Goal: Use online tool/utility: Utilize a website feature to perform a specific function

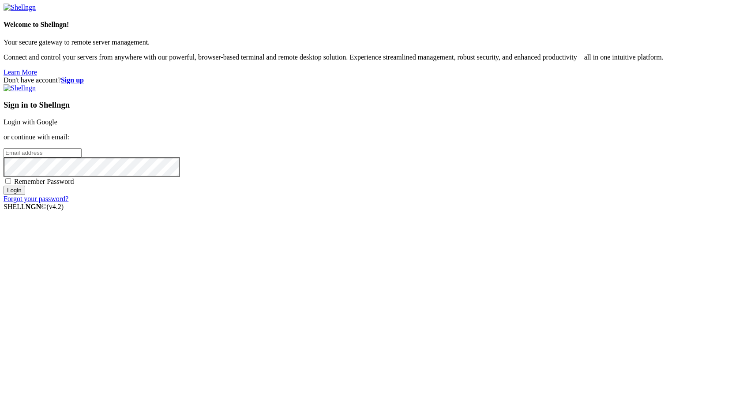
type input "root"
click at [529, 172] on div "Sign in to Shellngn Login with Google or continue with email: root Remember Pas…" at bounding box center [366, 143] width 725 height 119
click at [57, 126] on link "Login with Google" at bounding box center [31, 122] width 54 height 8
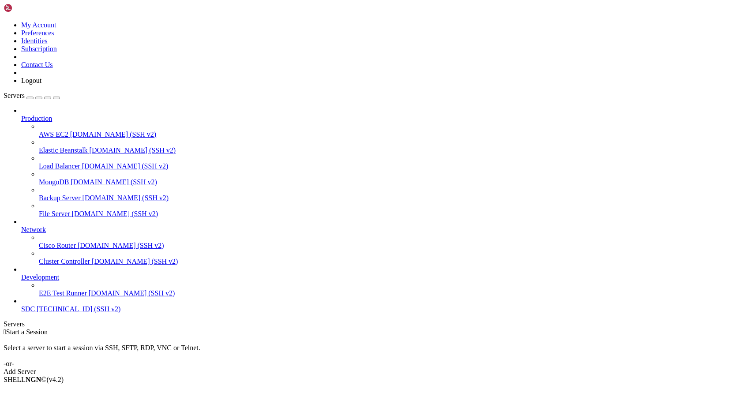
click at [54, 313] on span "[TECHNICAL_ID] (SSH v2)" at bounding box center [79, 309] width 84 height 8
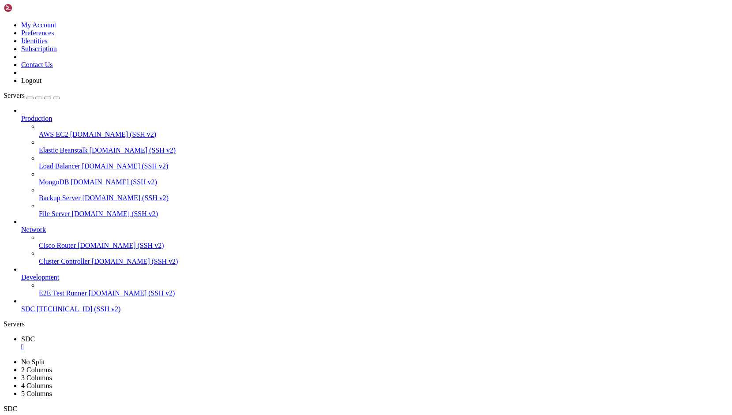
drag, startPoint x: 382, startPoint y: 800, endPoint x: 319, endPoint y: 800, distance: 63.5
copy x-row "[DOMAIN_NAME]"
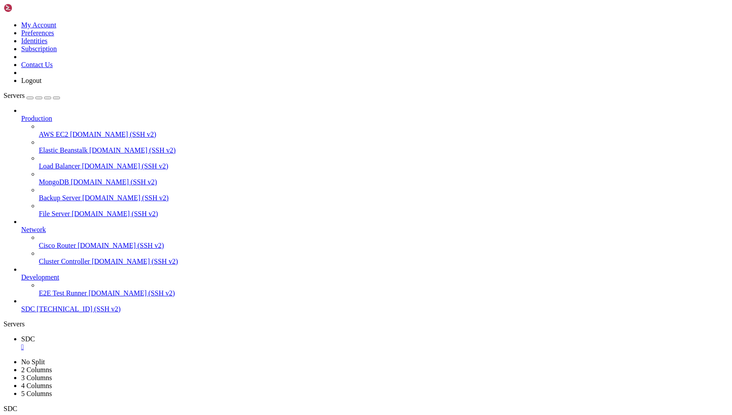
scroll to position [53, 0]
drag, startPoint x: 207, startPoint y: 840, endPoint x: 11, endPoint y: 767, distance: 210.0
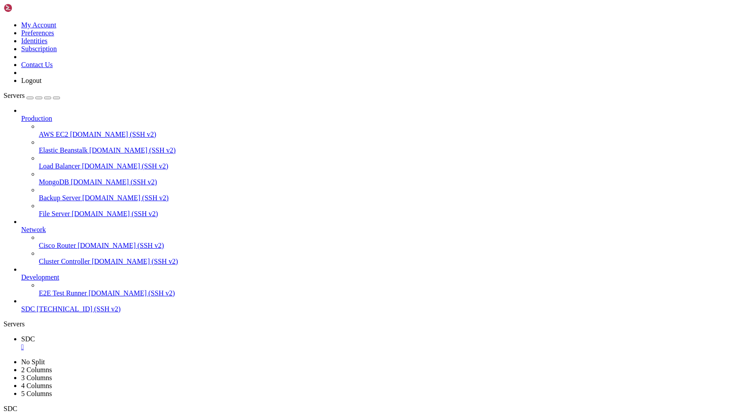
copy div "nstalling dependencies from lock file (including require-dev) Verifying lock fi…"
drag, startPoint x: 231, startPoint y: 559, endPoint x: 141, endPoint y: 701, distance: 168.3
